Goal: Information Seeking & Learning: Find specific fact

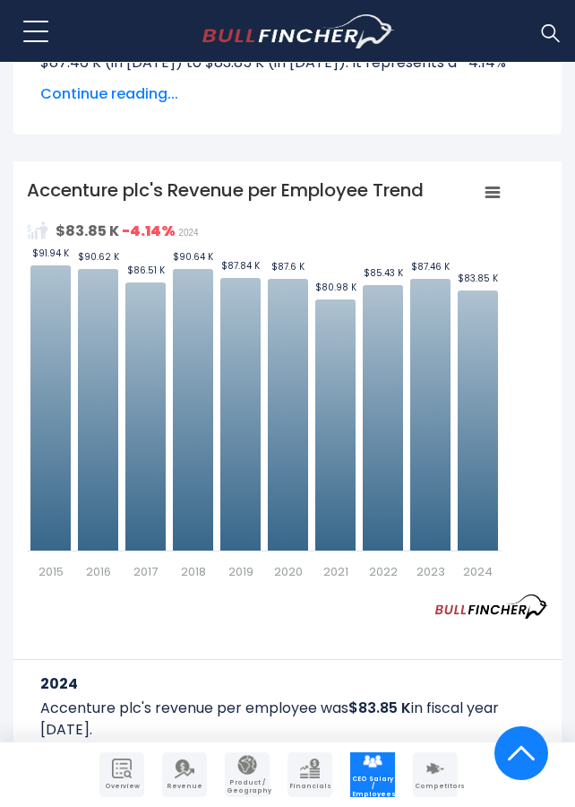
click at [509, 274] on div "Created with Highcharts 12.1.2 Values Chart context menu Accenture plc's Revenu…" at bounding box center [288, 378] width 522 height 403
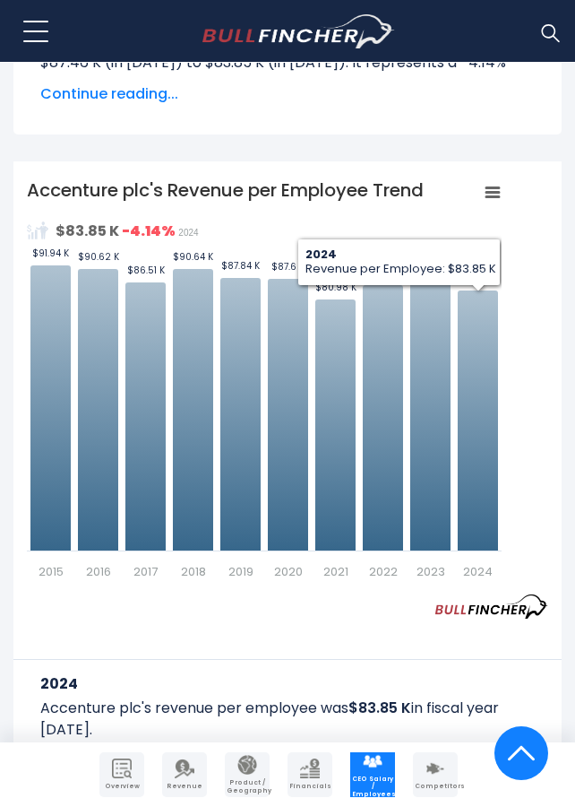
drag, startPoint x: 509, startPoint y: 274, endPoint x: 393, endPoint y: 274, distance: 115.6
click at [393, 274] on div "Created with Highcharts 12.1.2 Values Chart context menu Accenture plc's Revenu…" at bounding box center [288, 378] width 522 height 403
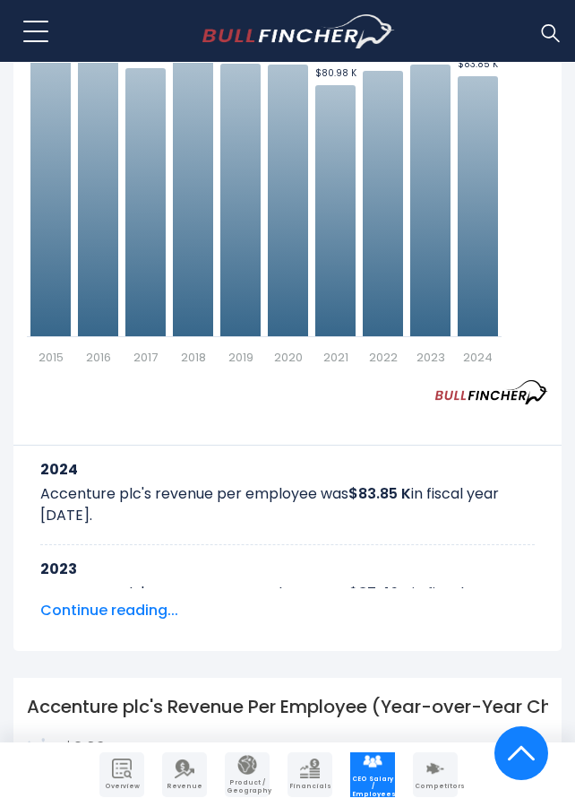
scroll to position [840, 0]
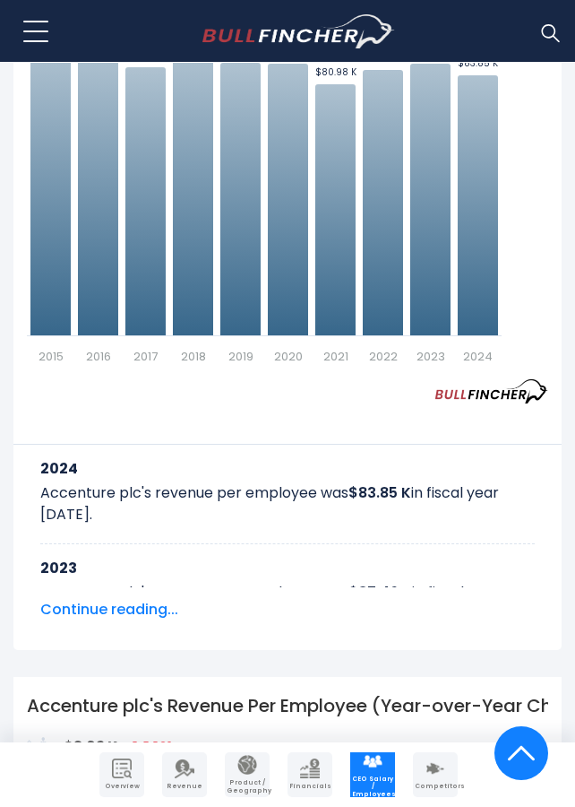
click at [119, 610] on span "Continue reading..." at bounding box center [287, 610] width 495 height 22
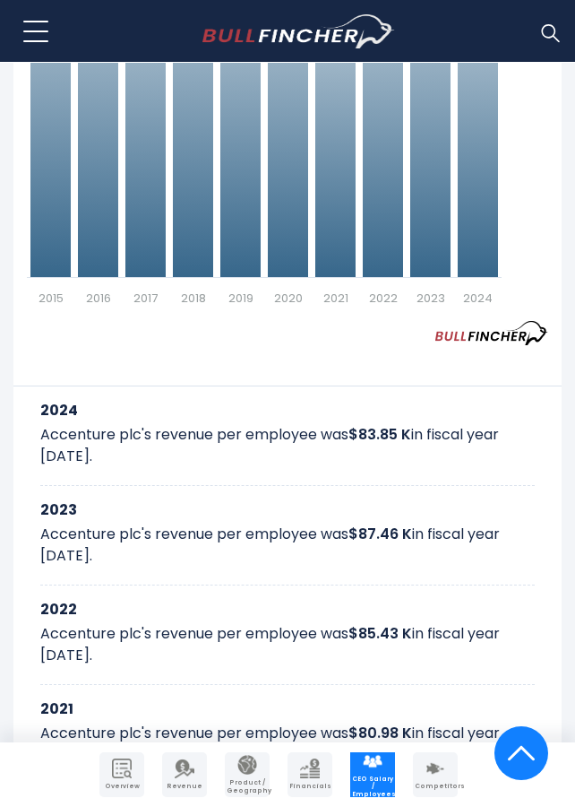
scroll to position [927, 0]
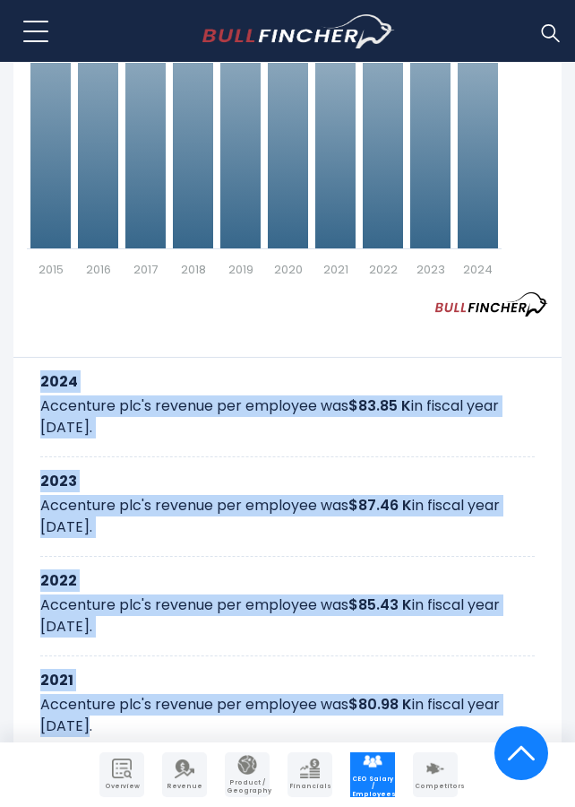
drag, startPoint x: 39, startPoint y: 376, endPoint x: 276, endPoint y: 729, distance: 424.8
copy div "2024 Accenture plc's revenue per employee was $83.85 K in fiscal year [DATE]. 2…"
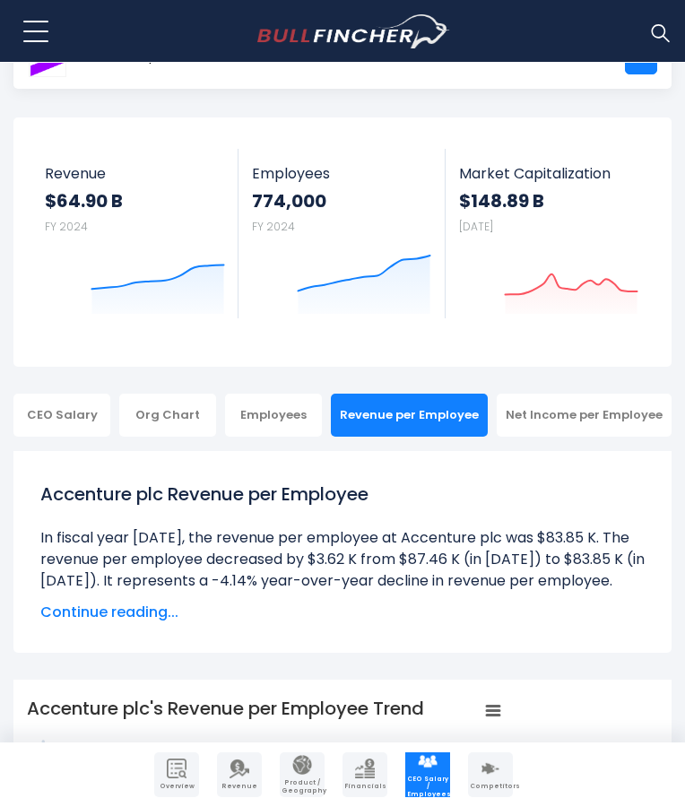
scroll to position [85, 0]
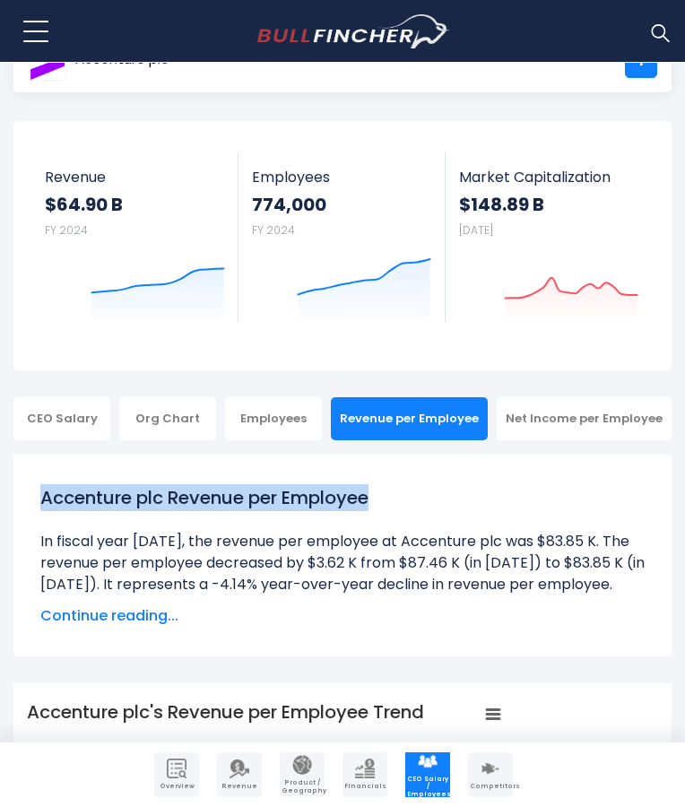
drag, startPoint x: 389, startPoint y: 450, endPoint x: 15, endPoint y: 462, distance: 374.0
click at [15, 462] on div "Accenture plc Revenue per Employee In fiscal year [DATE], the revenue per emplo…" at bounding box center [342, 555] width 658 height 202
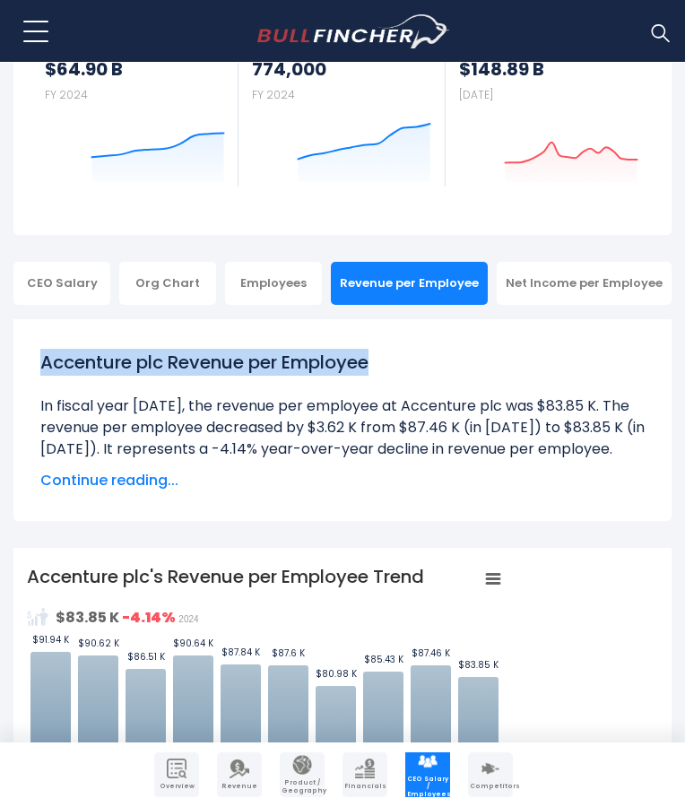
scroll to position [367, 0]
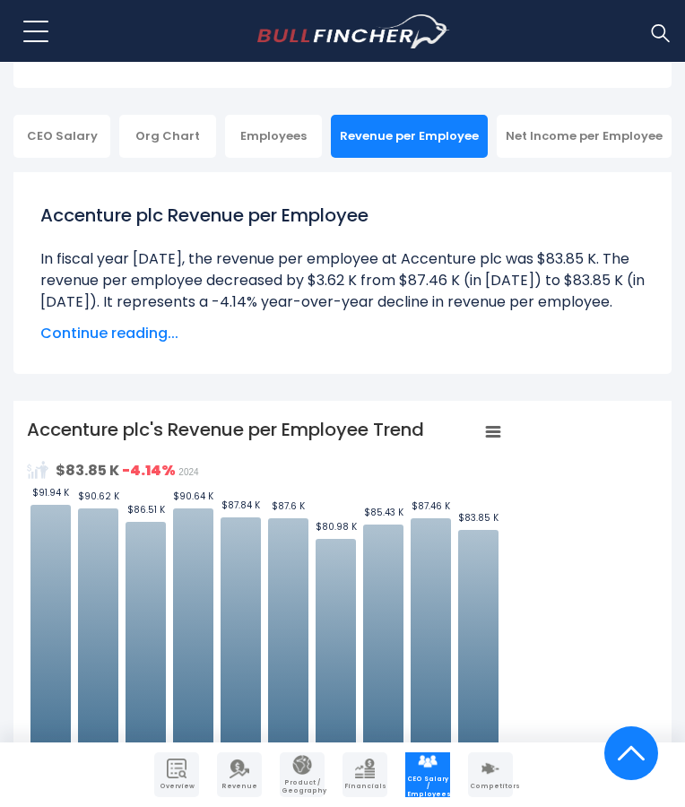
drag, startPoint x: 22, startPoint y: 381, endPoint x: 30, endPoint y: 386, distance: 9.7
drag, startPoint x: 30, startPoint y: 387, endPoint x: 233, endPoint y: 384, distance: 203.5
click at [233, 417] on tspan "Accenture plc's Revenue per Employee Trend" at bounding box center [225, 429] width 397 height 25
click at [33, 417] on tspan "Accenture plc's Revenue per Employee Trend" at bounding box center [225, 429] width 397 height 25
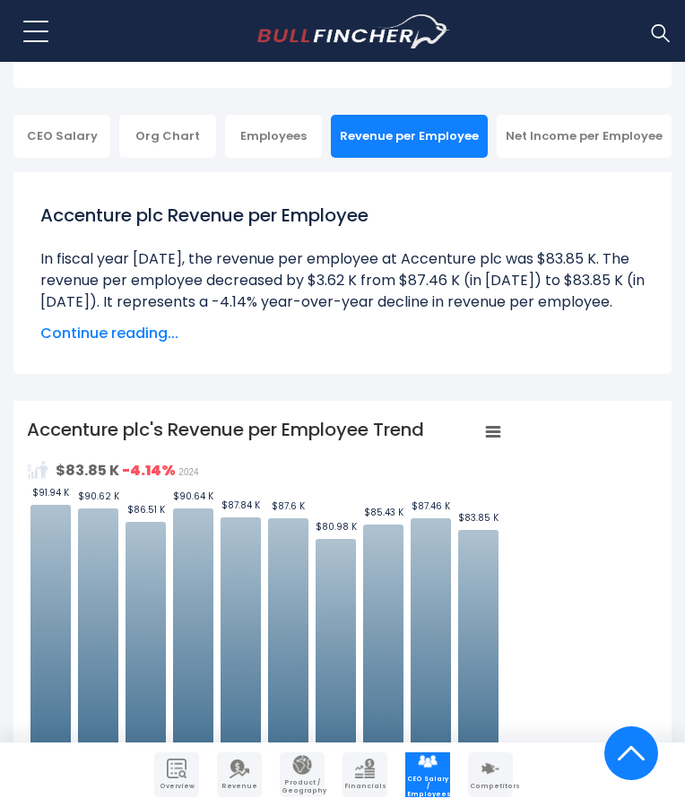
drag, startPoint x: 29, startPoint y: 387, endPoint x: 388, endPoint y: 380, distance: 359.5
click at [287, 417] on tspan "Accenture plc's Revenue per Employee Trend" at bounding box center [225, 429] width 397 height 25
drag, startPoint x: 436, startPoint y: 386, endPoint x: 169, endPoint y: 384, distance: 268.0
click at [169, 417] on icon "Created with Highcharts 12.1.2 Values Chart context menu Accenture plc's Revenu…" at bounding box center [264, 618] width 475 height 403
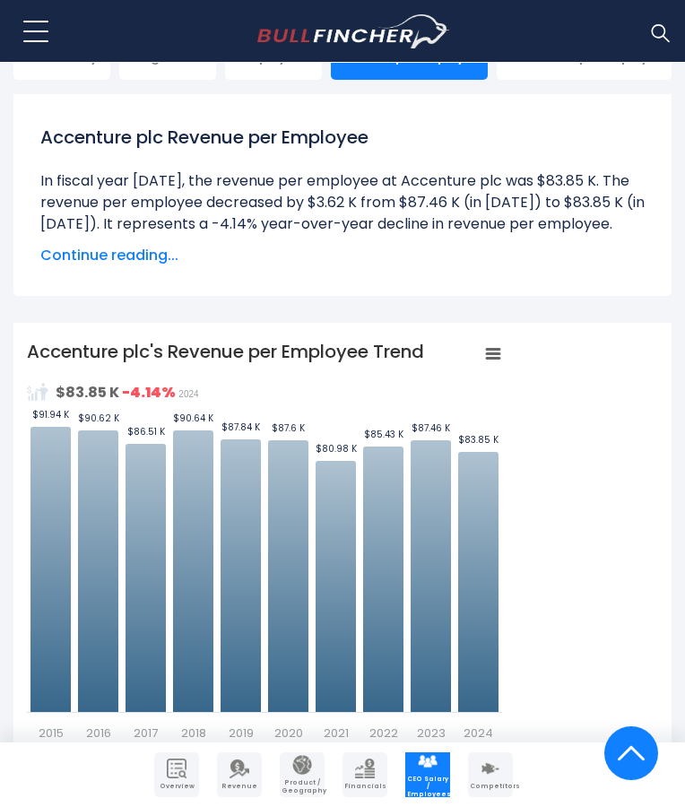
scroll to position [452, 0]
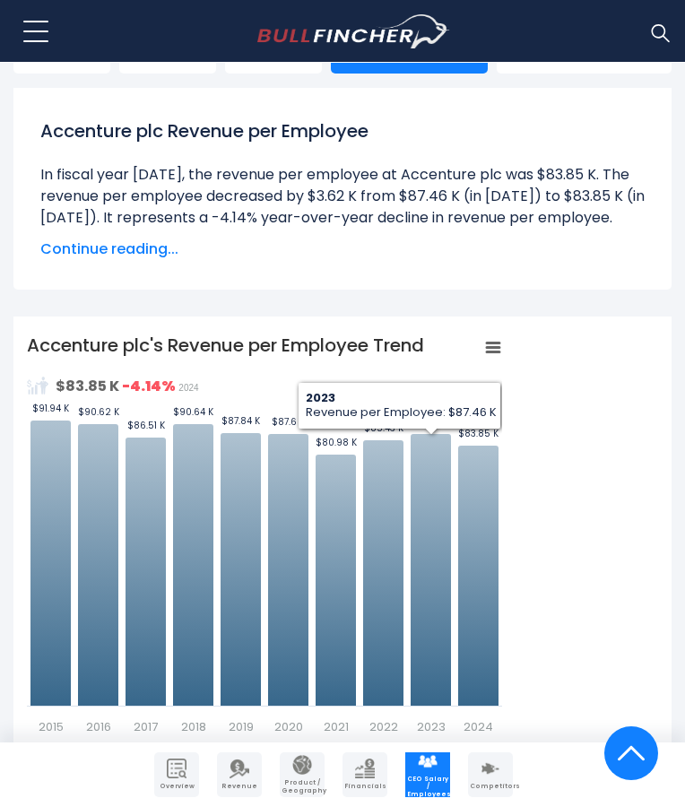
click at [443, 333] on rect "Accenture plc's Revenue per Employee Trend" at bounding box center [264, 534] width 475 height 403
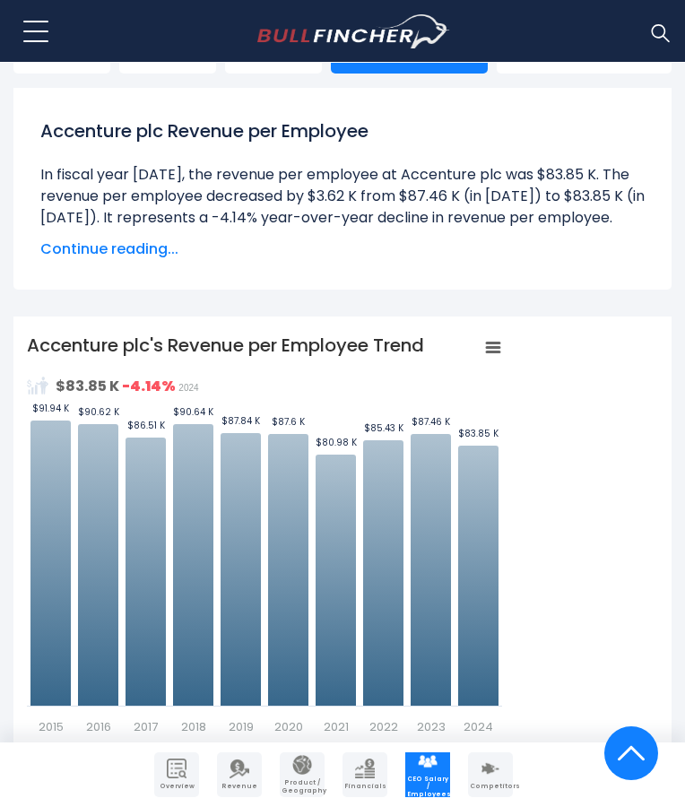
drag, startPoint x: 443, startPoint y: 301, endPoint x: 91, endPoint y: 295, distance: 351.4
click at [91, 333] on icon "Created with Highcharts 12.1.2 Values Chart context menu Accenture plc's Revenu…" at bounding box center [264, 534] width 475 height 403
drag, startPoint x: 35, startPoint y: 304, endPoint x: 238, endPoint y: 298, distance: 203.6
click at [238, 333] on tspan "Accenture plc's Revenue per Employee Trend" at bounding box center [225, 345] width 397 height 25
drag, startPoint x: 410, startPoint y: 75, endPoint x: 183, endPoint y: 98, distance: 228.8
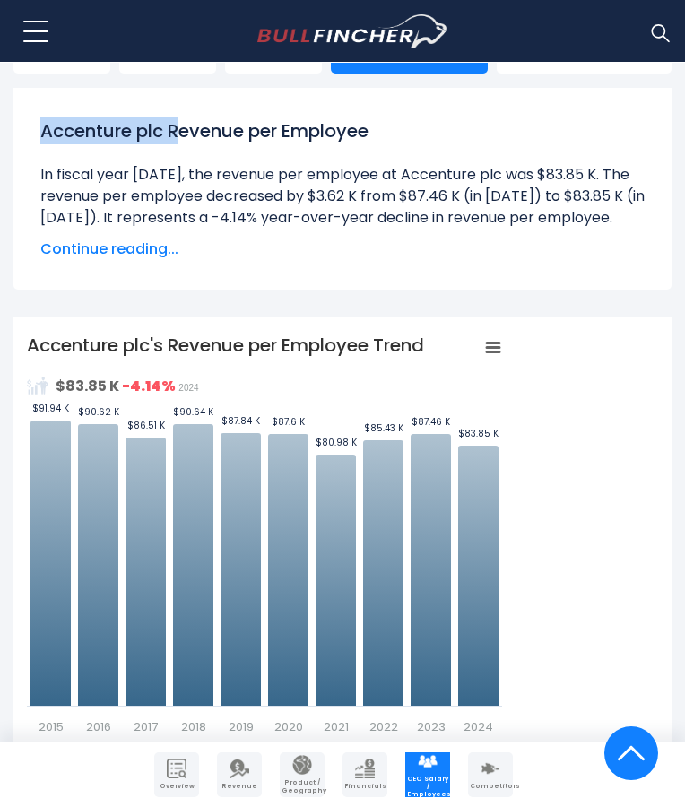
click at [179, 117] on h1 "Accenture plc Revenue per Employee" at bounding box center [342, 130] width 604 height 27
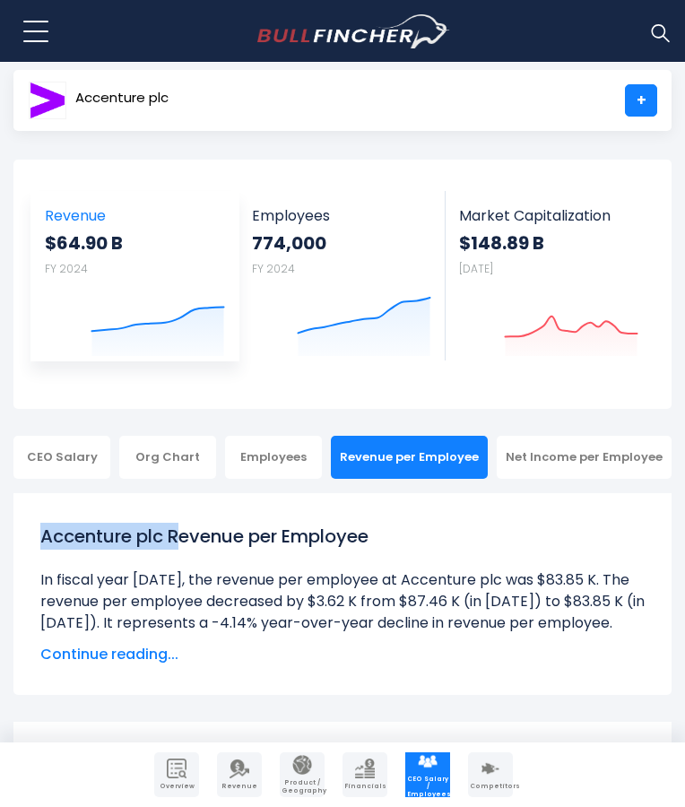
scroll to position [365, 0]
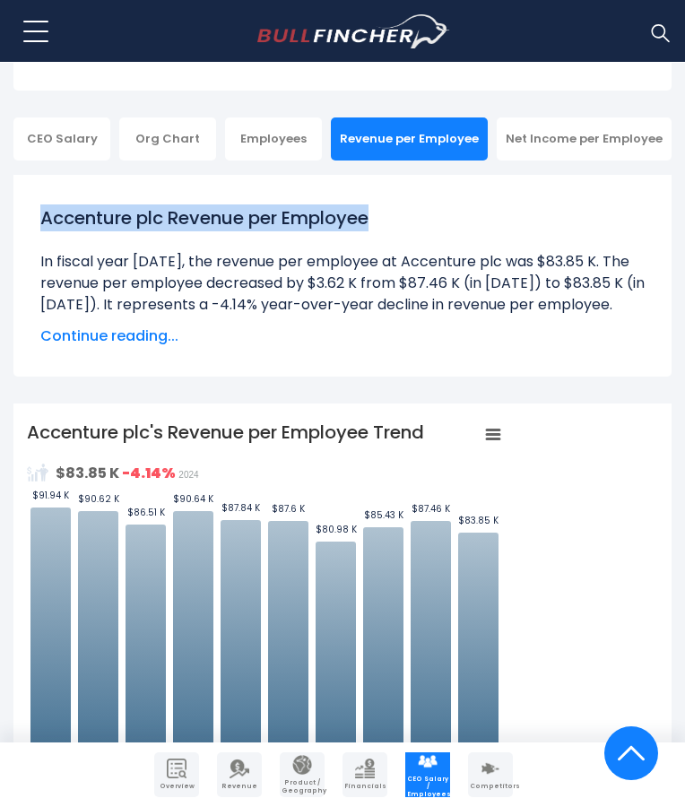
drag, startPoint x: 383, startPoint y: 176, endPoint x: 28, endPoint y: 177, distance: 354.9
click at [28, 191] on div "Accenture plc Revenue per Employee In fiscal year [DATE], the revenue per emplo…" at bounding box center [342, 275] width 631 height 169
copy h1 "Accenture plc Revenue per Employee"
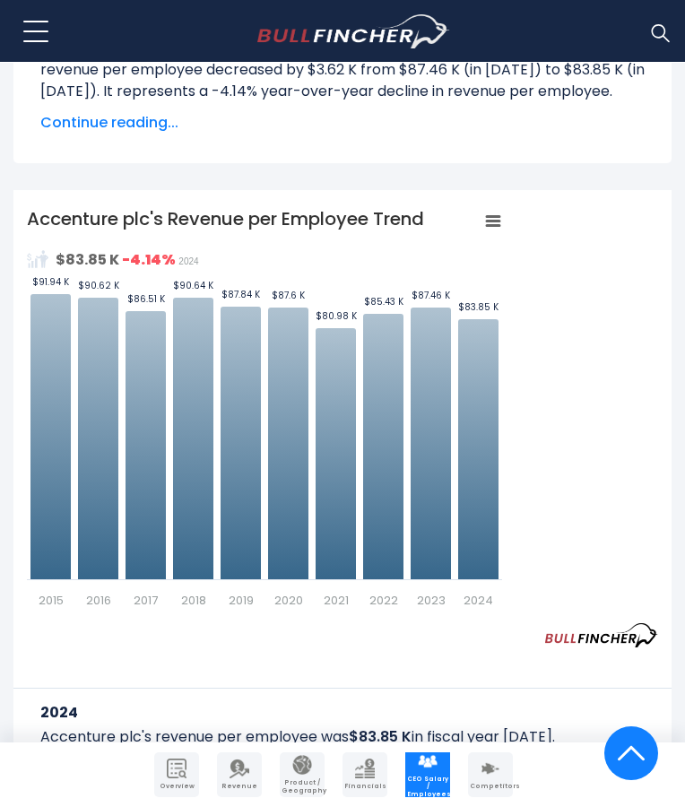
scroll to position [575, 0]
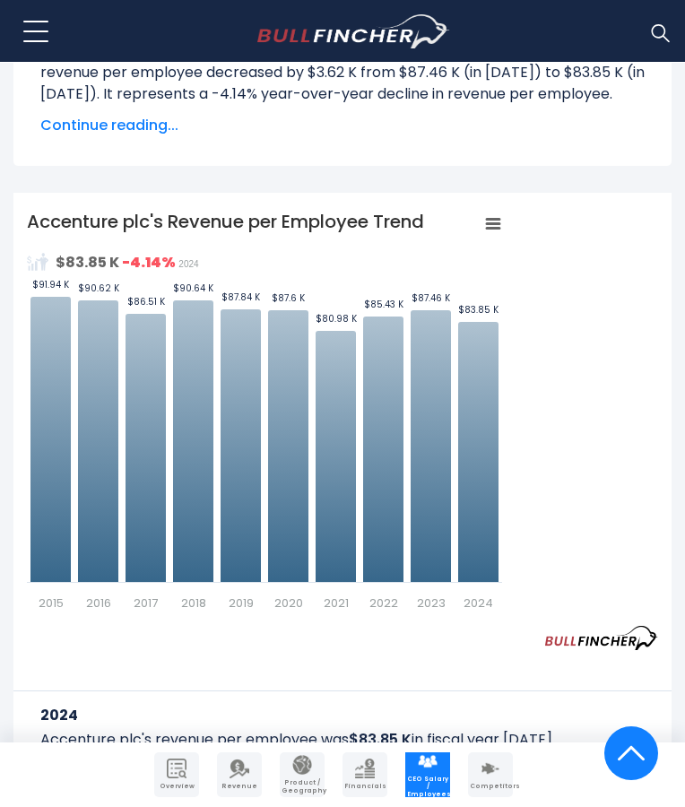
drag, startPoint x: 385, startPoint y: 169, endPoint x: 425, endPoint y: 177, distance: 41.0
click at [385, 209] on tspan "Accenture plc's Revenue per Employee Trend" at bounding box center [225, 221] width 397 height 25
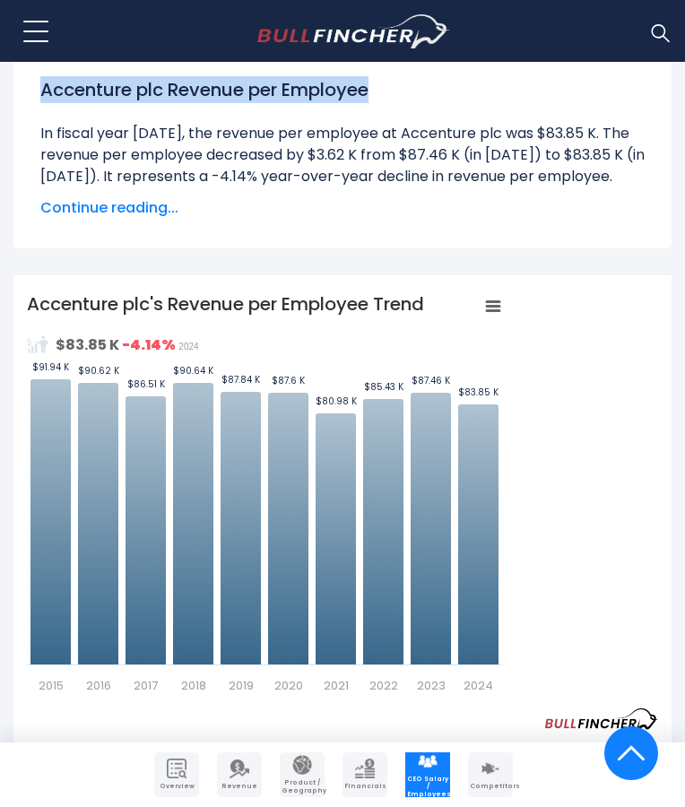
scroll to position [418, 0]
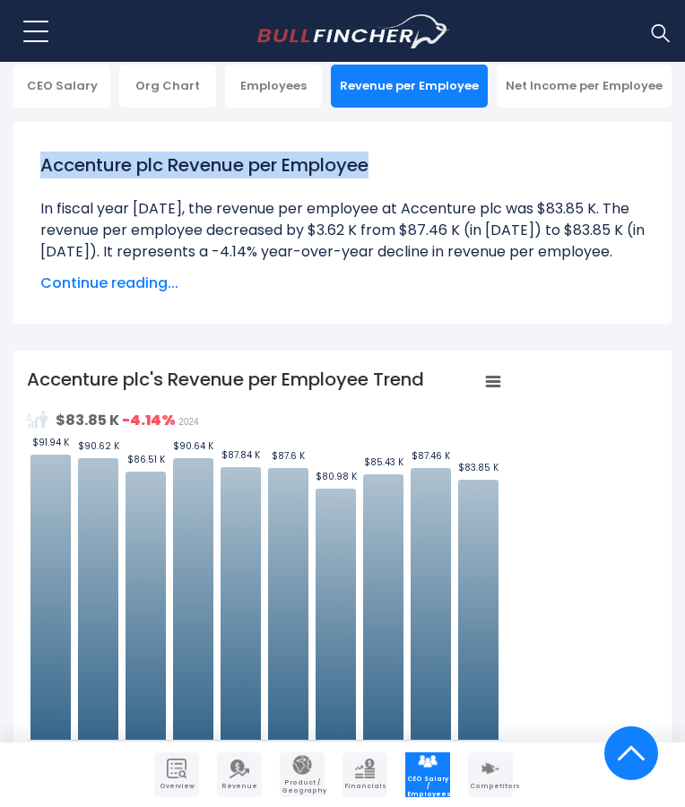
click at [394, 151] on h1 "Accenture plc Revenue per Employee" at bounding box center [342, 164] width 604 height 27
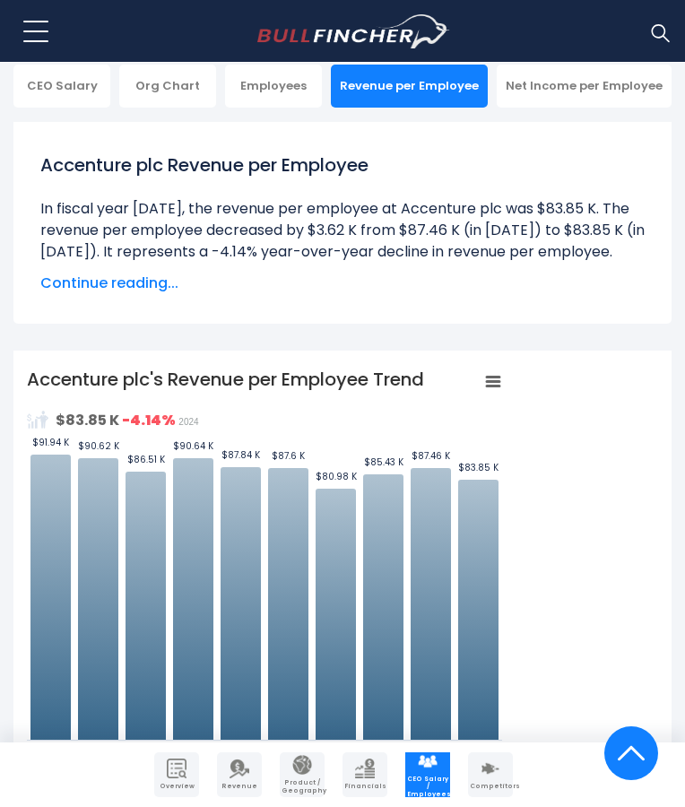
drag, startPoint x: 436, startPoint y: 325, endPoint x: 48, endPoint y: 341, distance: 388.4
click at [114, 367] on icon "Created with Highcharts 12.1.2 Values Chart context menu Accenture plc's Revenu…" at bounding box center [264, 568] width 475 height 403
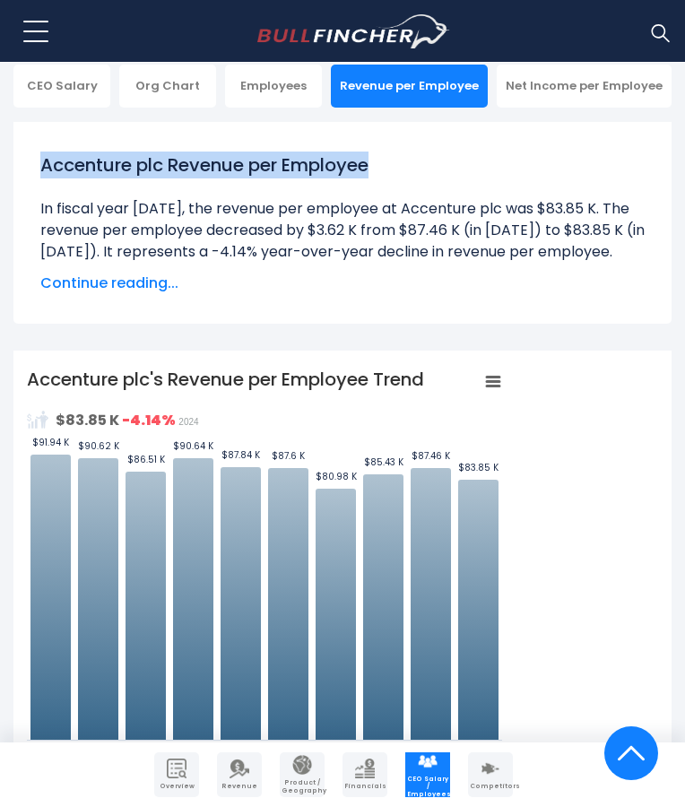
drag, startPoint x: 397, startPoint y: 122, endPoint x: 21, endPoint y: 123, distance: 376.4
click at [21, 123] on div "Accenture plc Revenue per Employee In fiscal year [DATE], the revenue per emplo…" at bounding box center [342, 223] width 658 height 202
copy h1 "Accenture plc Revenue per Employee"
